Goal: Use online tool/utility: Utilize a website feature to perform a specific function

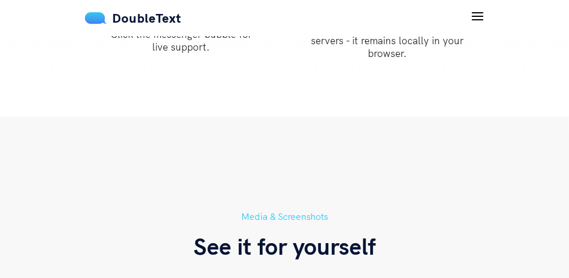
scroll to position [2162, 0]
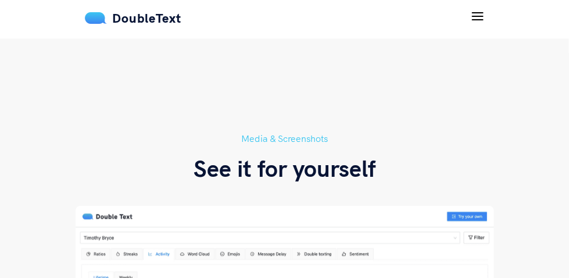
drag, startPoint x: 175, startPoint y: 141, endPoint x: 296, endPoint y: 145, distance: 120.9
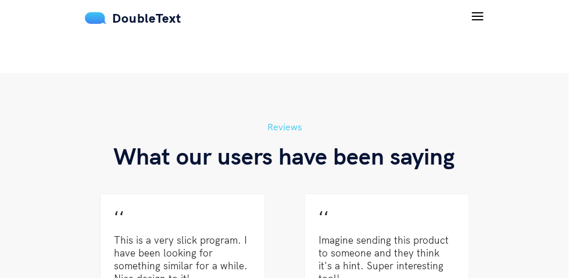
scroll to position [3111, 0]
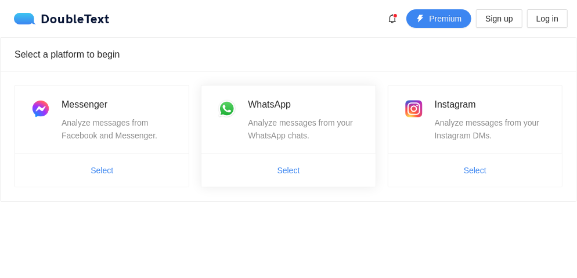
click at [247, 124] on div "WhatsApp Analyze messages from your WhatsApp chats." at bounding box center [289, 119] width 146 height 45
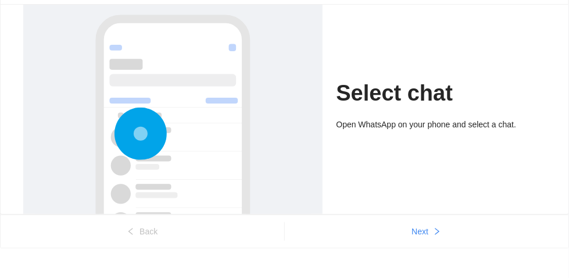
scroll to position [84, 0]
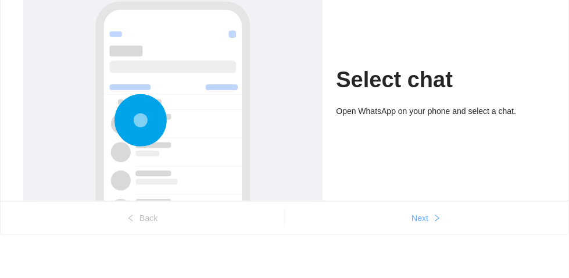
click at [422, 216] on span "Next" at bounding box center [419, 217] width 17 height 13
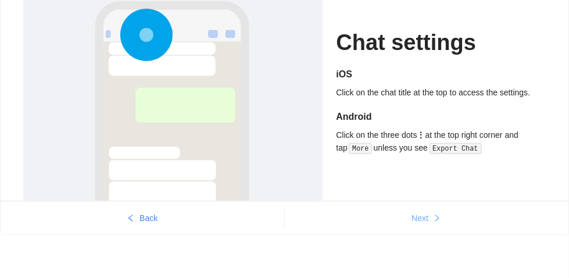
click at [424, 220] on span "Next" at bounding box center [419, 217] width 17 height 13
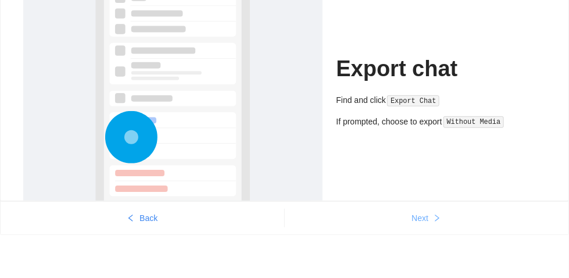
click at [431, 219] on button "Next" at bounding box center [427, 218] width 284 height 19
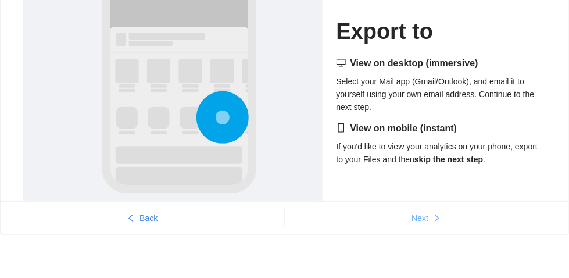
click at [419, 217] on span "Next" at bounding box center [419, 217] width 17 height 13
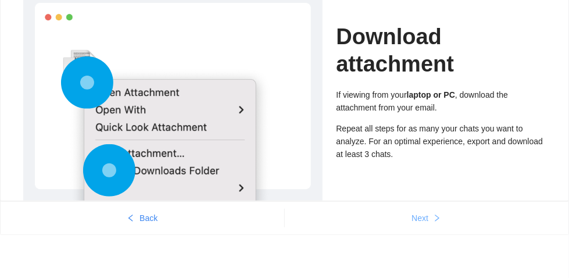
click at [426, 216] on span "Next" at bounding box center [419, 217] width 17 height 13
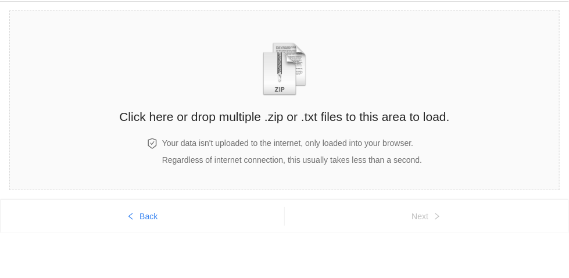
scroll to position [35, 0]
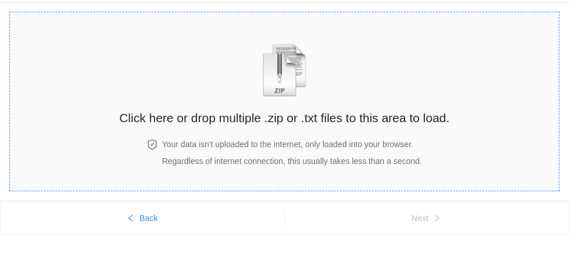
click at [272, 140] on h4 "Your data isn't uploaded to the internet, only loaded into your browser." at bounding box center [292, 144] width 260 height 13
